Goal: Task Accomplishment & Management: Use online tool/utility

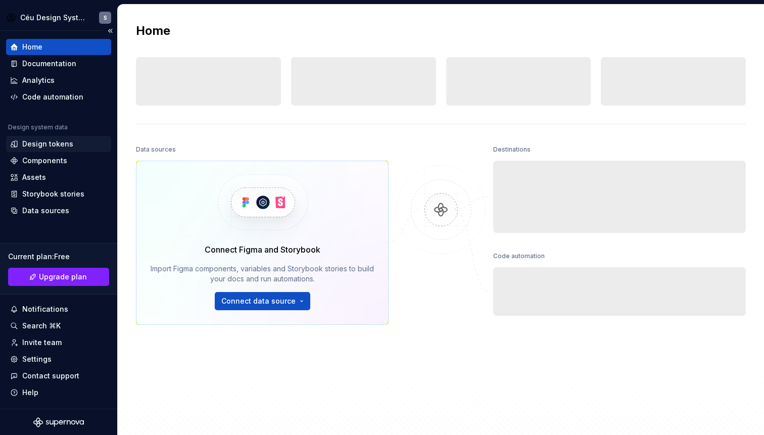
click at [37, 146] on div "Design tokens" at bounding box center [47, 144] width 51 height 10
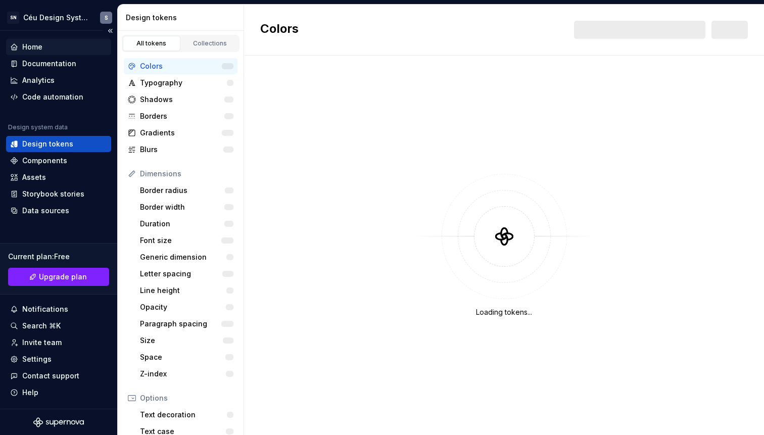
click at [59, 55] on div "Home" at bounding box center [58, 47] width 105 height 16
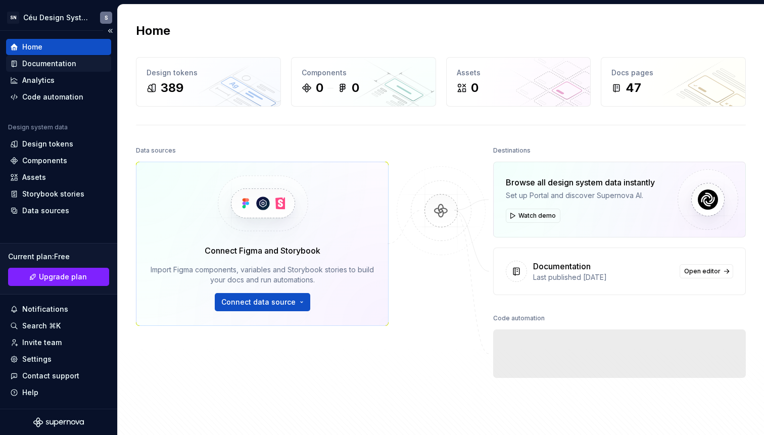
click at [56, 59] on div "Documentation" at bounding box center [49, 64] width 54 height 10
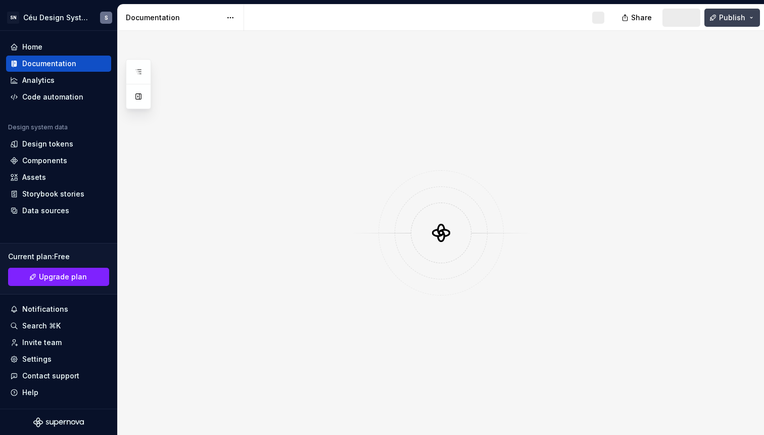
click at [728, 17] on span "Publish" at bounding box center [732, 18] width 26 height 10
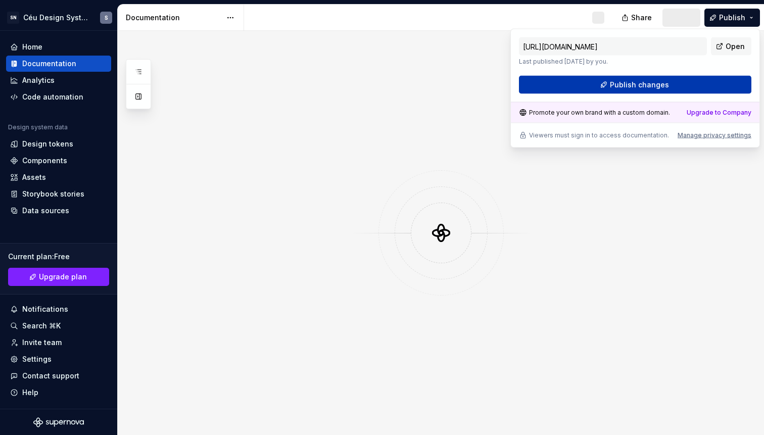
click at [637, 82] on span "Publish changes" at bounding box center [639, 85] width 59 height 10
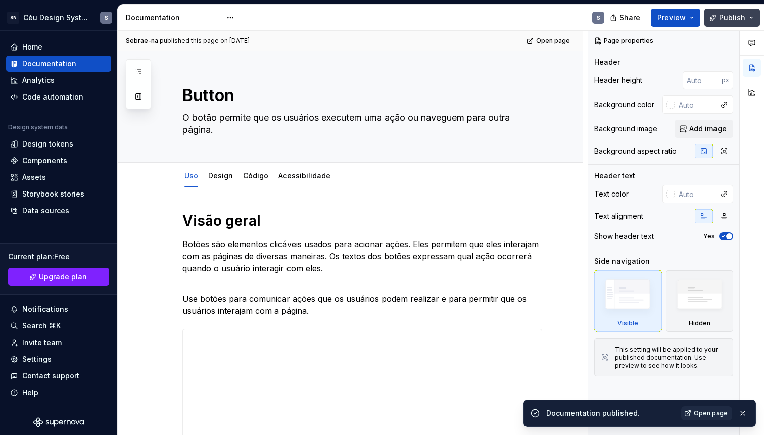
type textarea "*"
click at [737, 21] on span "Publish" at bounding box center [732, 18] width 26 height 10
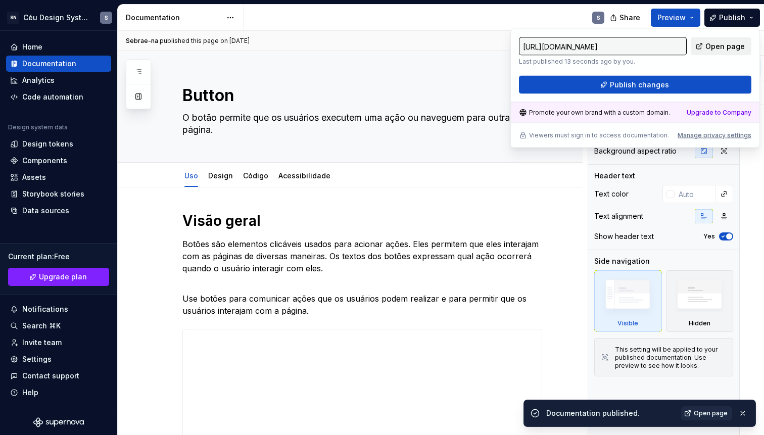
click at [742, 50] on span "Open page" at bounding box center [724, 46] width 39 height 10
